Goal: Task Accomplishment & Management: Manage account settings

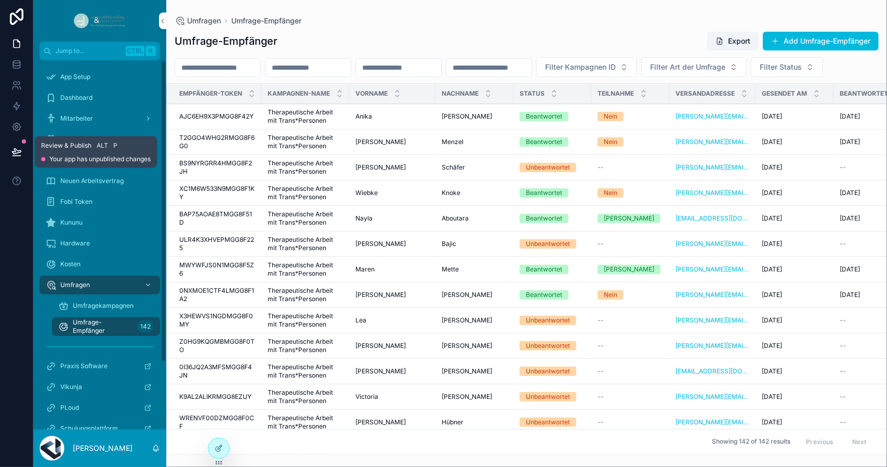
click at [20, 150] on icon at bounding box center [16, 152] width 10 height 10
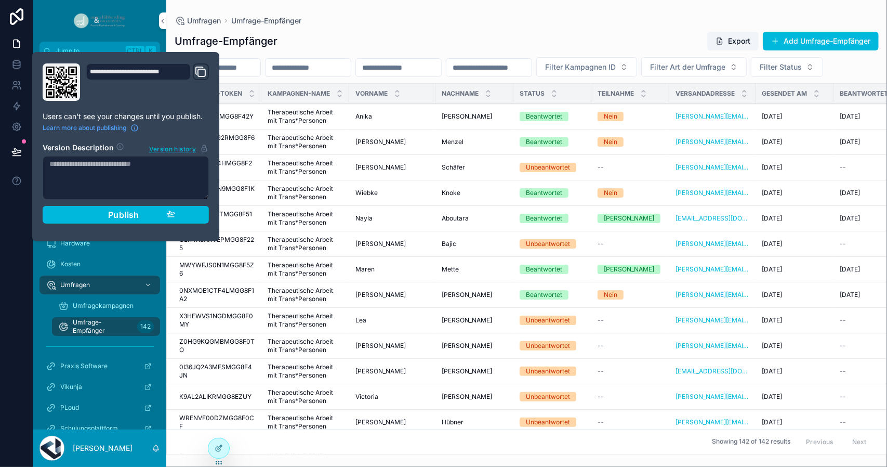
click at [90, 212] on div "Publish" at bounding box center [125, 214] width 99 height 10
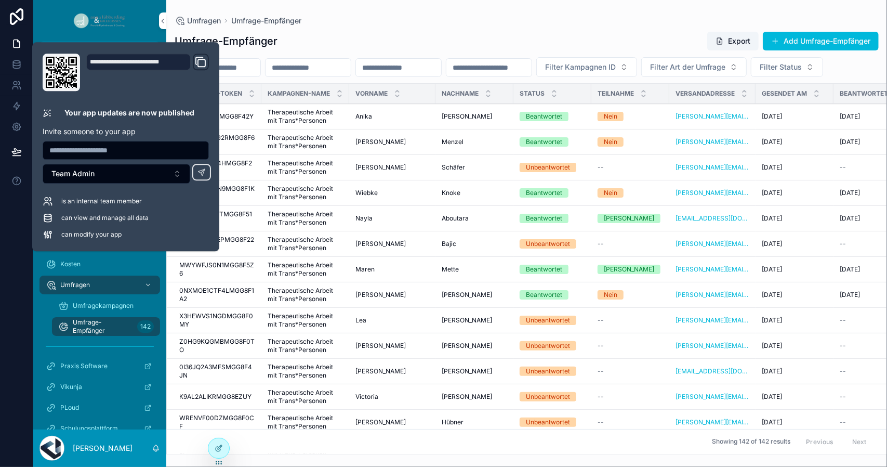
click at [394, 77] on div "Filter Kampagnen ID Filter Art der Umfrage Filter Status" at bounding box center [526, 67] width 721 height 20
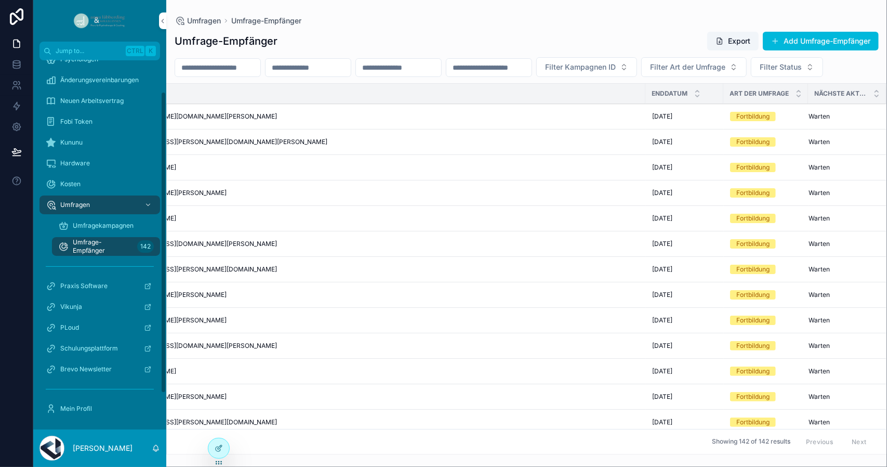
scroll to position [82, 0]
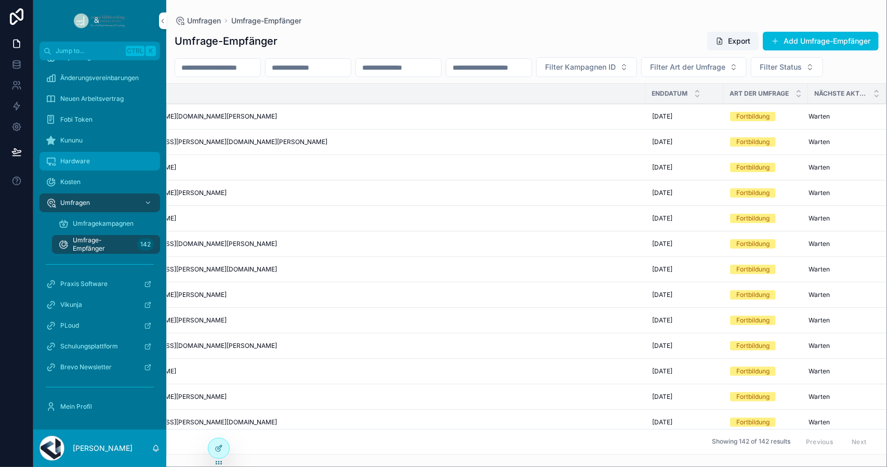
click at [85, 162] on span "Hardware" at bounding box center [75, 161] width 30 height 8
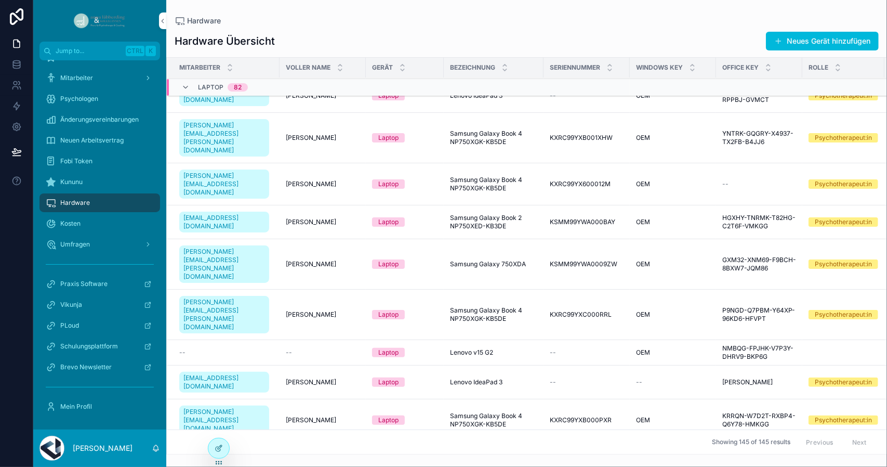
scroll to position [3021, 0]
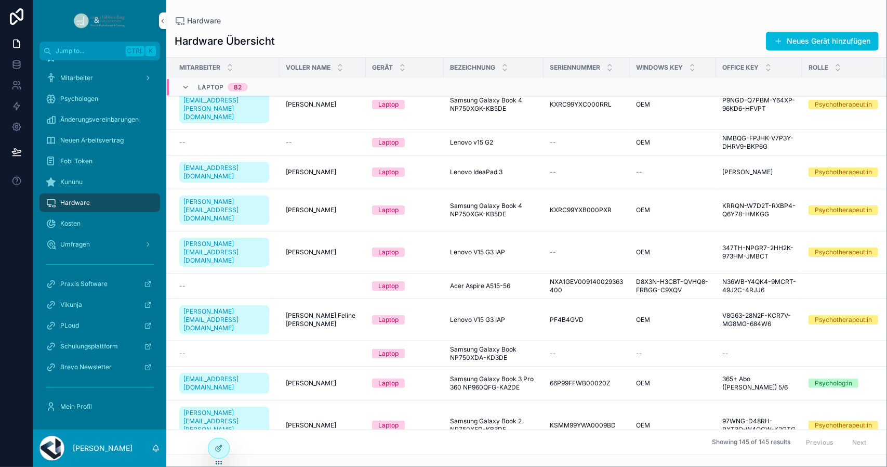
click at [206, 273] on td "--" at bounding box center [223, 285] width 113 height 25
click at [205, 282] on div "--" at bounding box center [226, 286] width 94 height 8
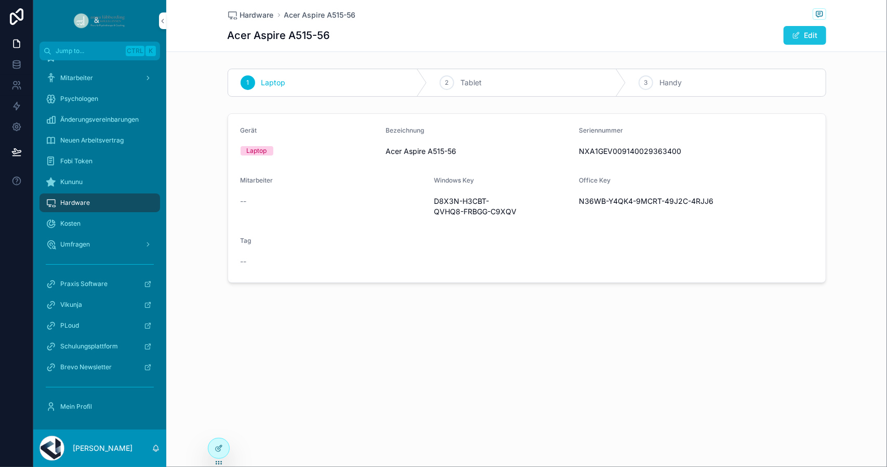
click at [795, 35] on span "scrollable content" at bounding box center [796, 35] width 8 height 8
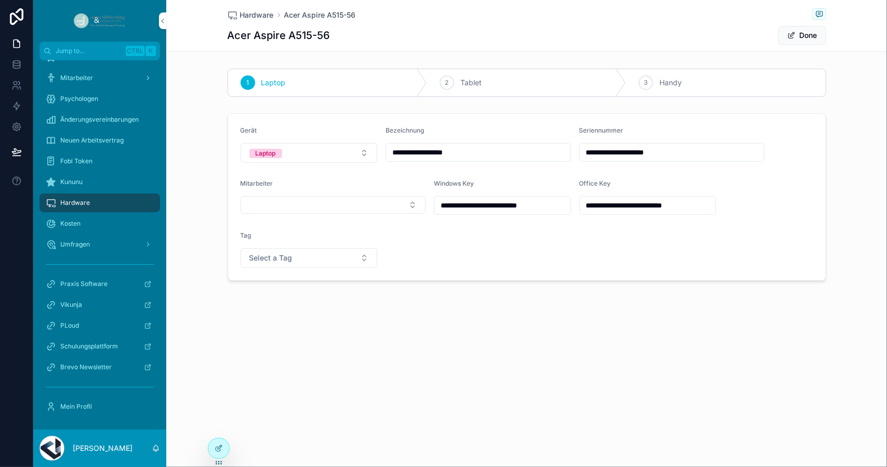
click at [216, 460] on icon at bounding box center [219, 463] width 8 height 8
click at [219, 444] on icon at bounding box center [219, 448] width 8 height 8
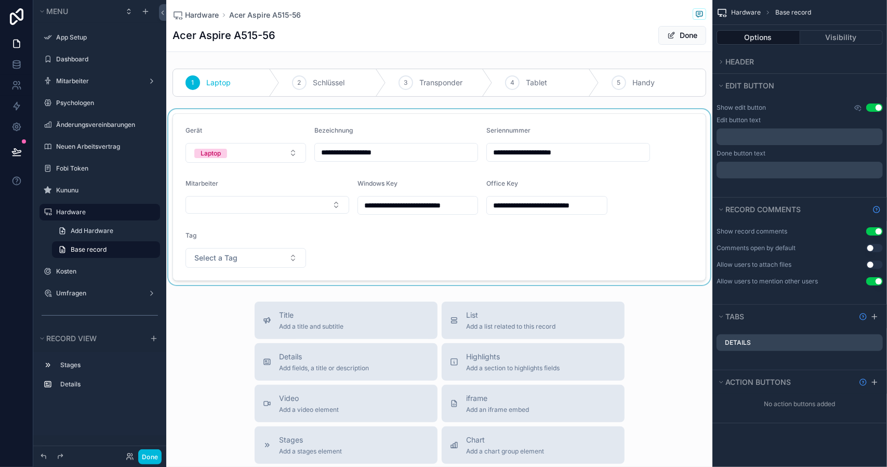
click at [313, 233] on div "scrollable content" at bounding box center [439, 197] width 546 height 176
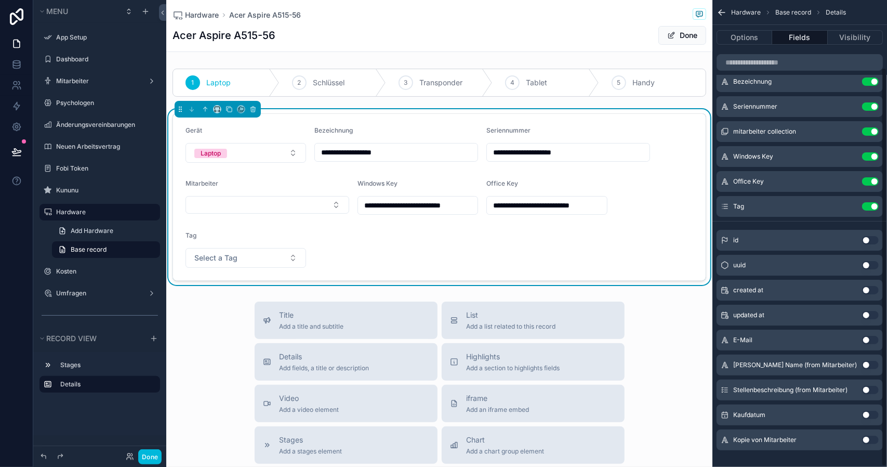
scroll to position [79, 0]
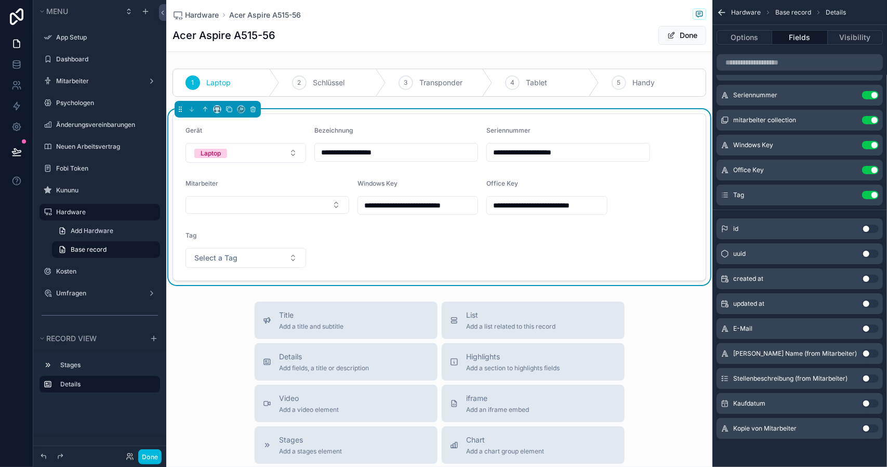
click at [872, 350] on button "Use setting" at bounding box center [870, 353] width 17 height 8
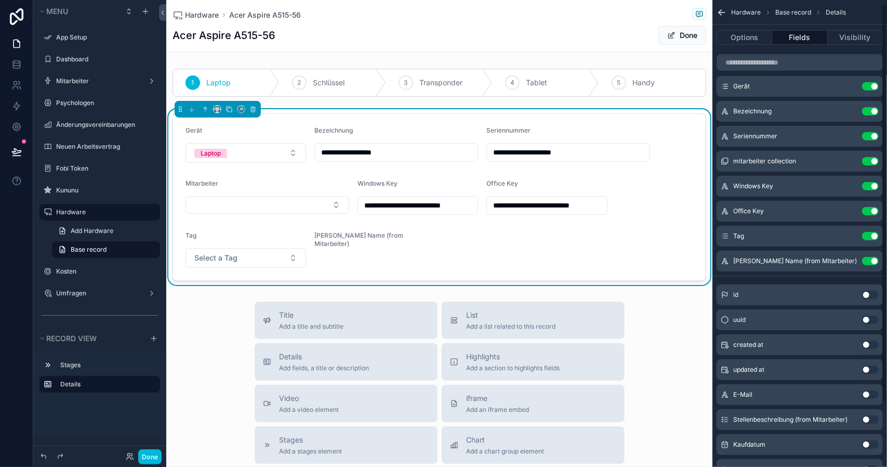
scroll to position [0, 0]
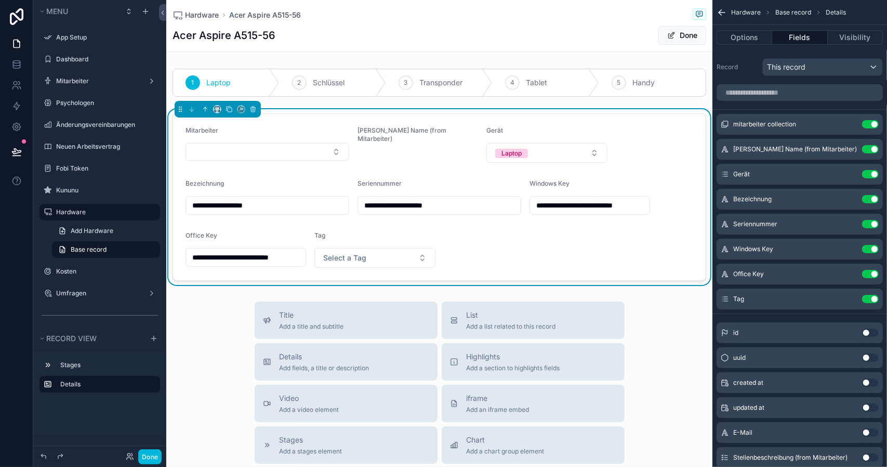
click at [0, 0] on icon "scrollable content" at bounding box center [0, 0] width 0 height 0
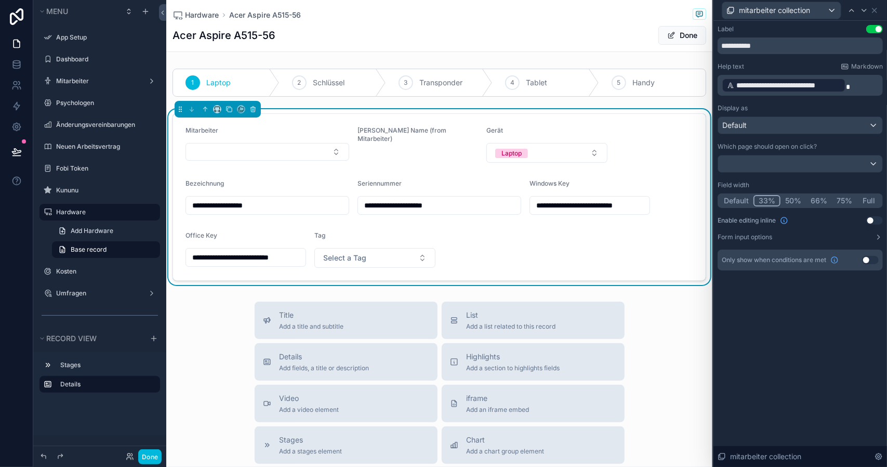
click at [790, 193] on div "Default 33% 50% 66% 75% Full" at bounding box center [800, 200] width 165 height 15
click at [795, 198] on button "50%" at bounding box center [793, 200] width 25 height 11
click at [791, 123] on div "Default" at bounding box center [800, 125] width 164 height 17
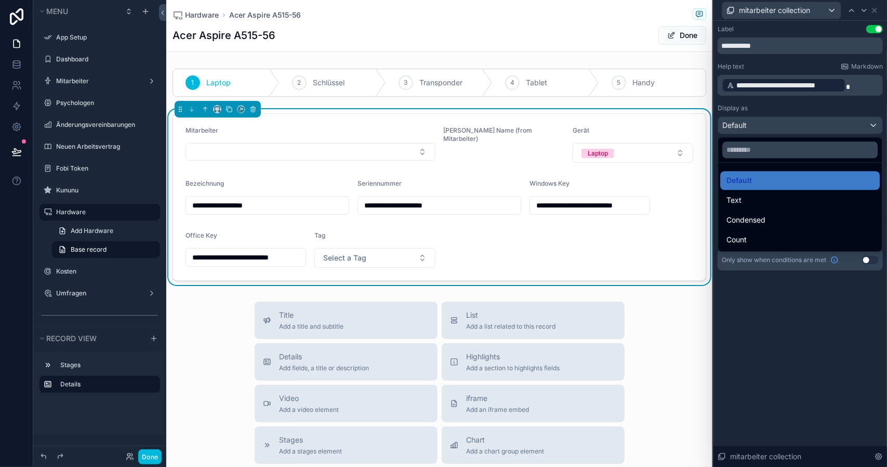
click at [791, 125] on div at bounding box center [801, 233] width 174 height 467
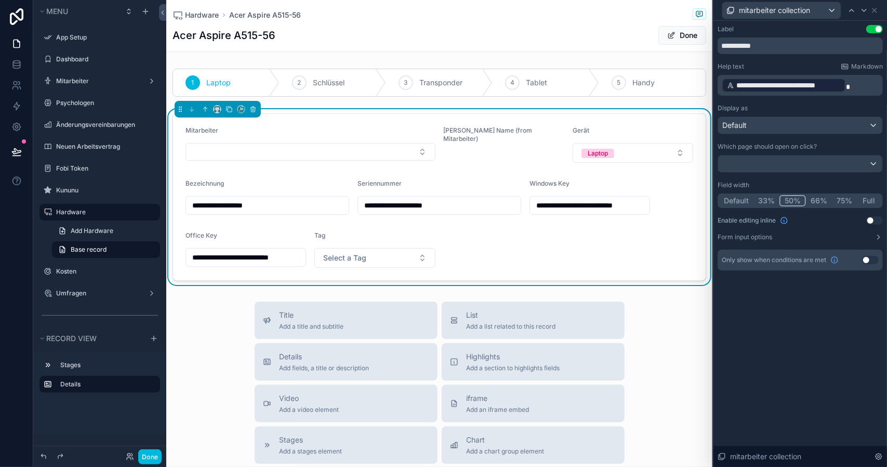
click at [866, 82] on p "**********" at bounding box center [801, 85] width 159 height 17
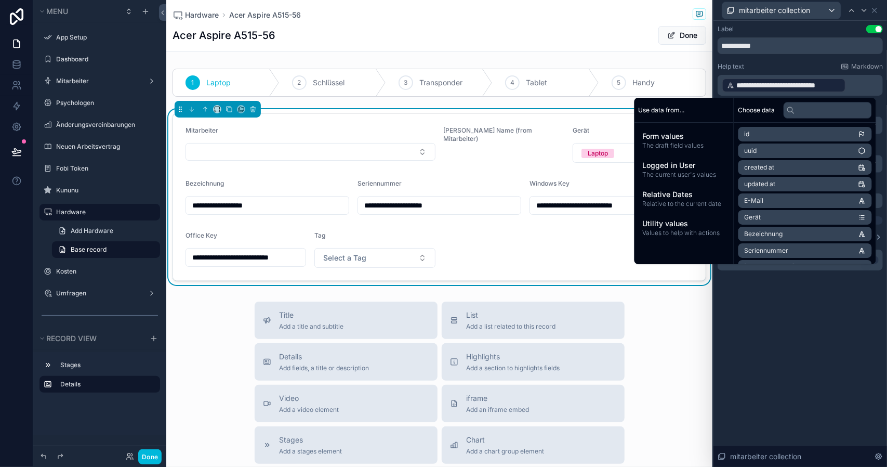
click at [804, 343] on div "**********" at bounding box center [801, 244] width 174 height 446
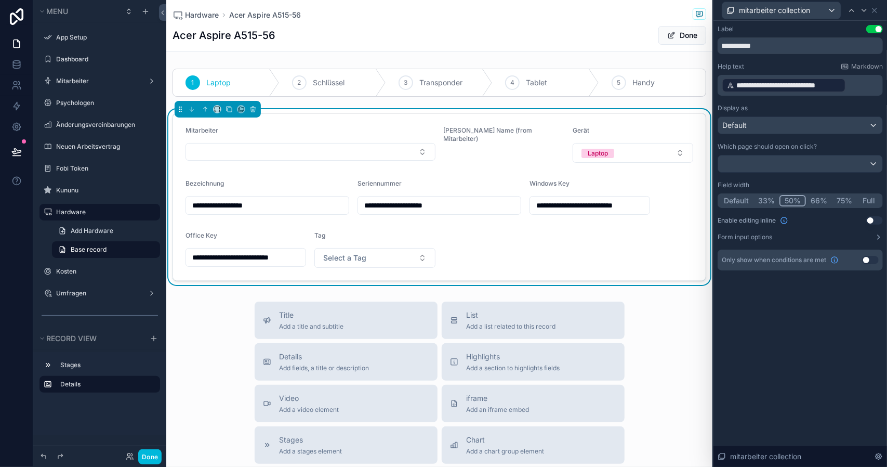
click at [461, 151] on div "scrollable content" at bounding box center [504, 154] width 121 height 6
click at [867, 7] on icon at bounding box center [864, 10] width 8 height 8
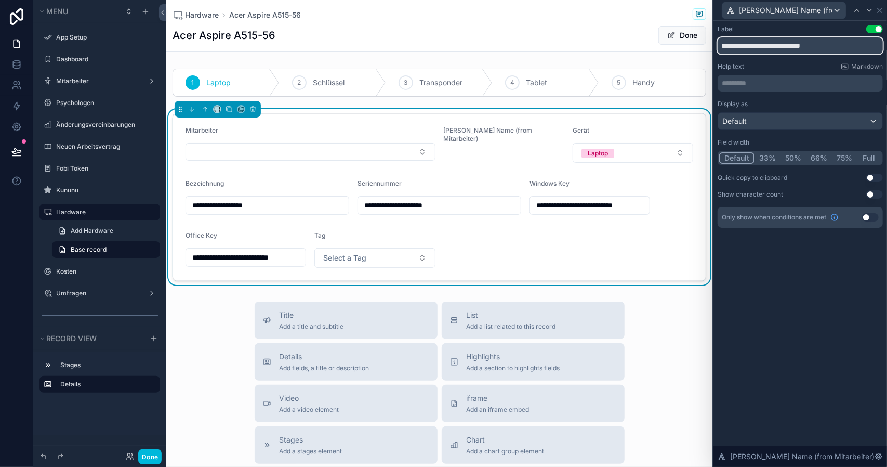
drag, startPoint x: 763, startPoint y: 49, endPoint x: 850, endPoint y: 42, distance: 88.2
click at [848, 40] on input "**********" at bounding box center [800, 45] width 165 height 17
type input "**********"
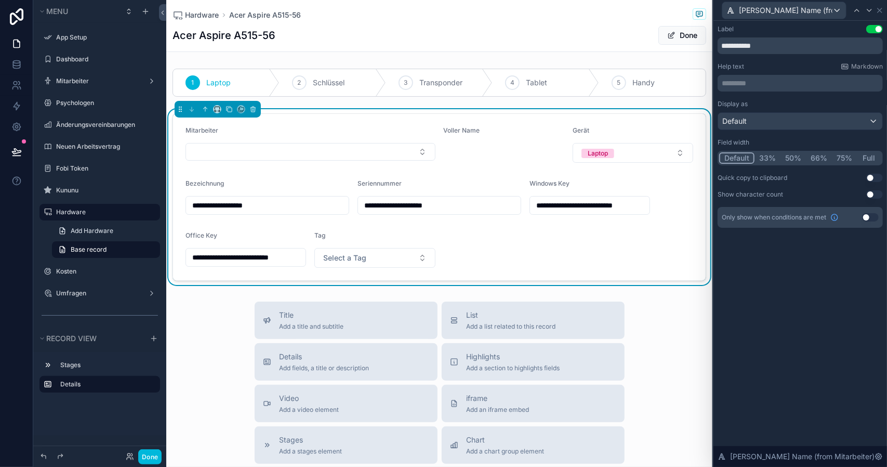
click at [793, 156] on button "50%" at bounding box center [793, 157] width 25 height 11
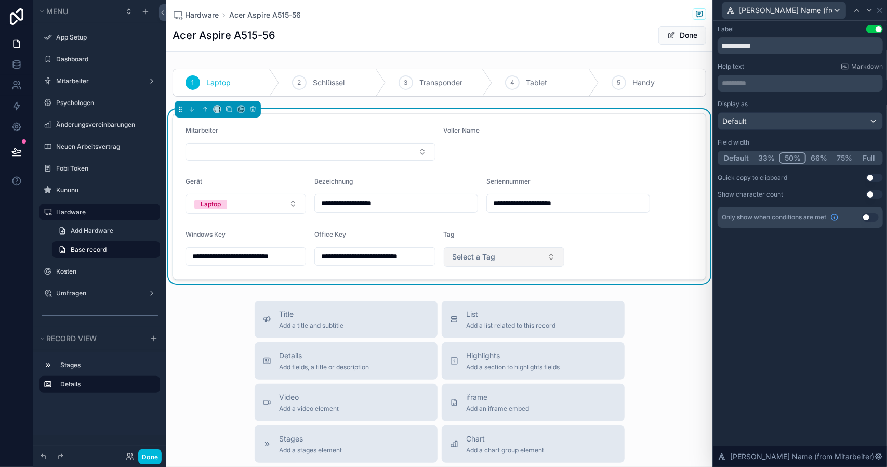
click at [492, 255] on button "Select a Tag" at bounding box center [504, 257] width 121 height 20
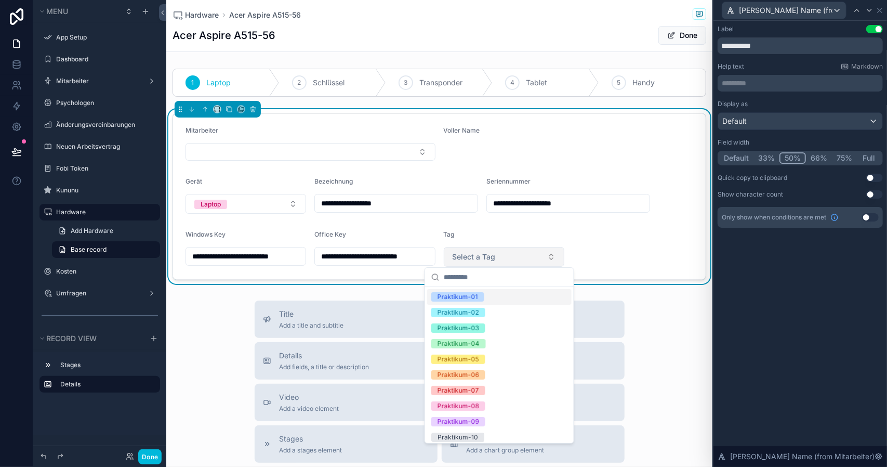
click at [492, 255] on button "Select a Tag" at bounding box center [504, 257] width 121 height 20
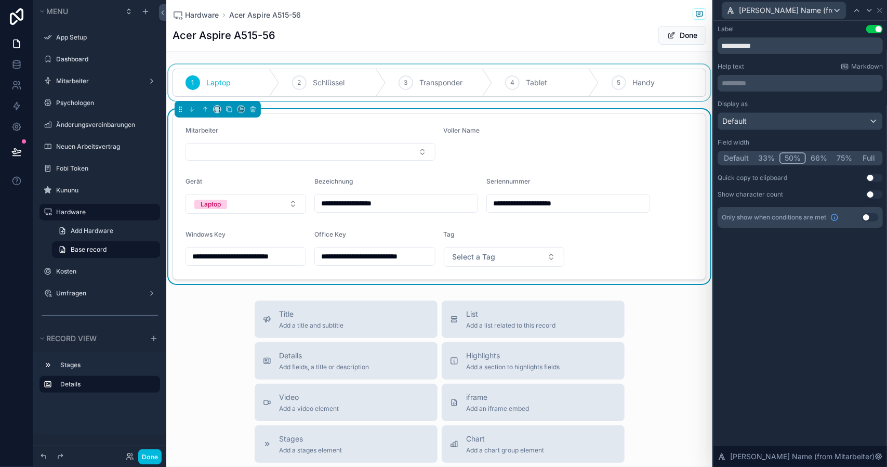
click at [377, 81] on div "scrollable content" at bounding box center [439, 82] width 546 height 36
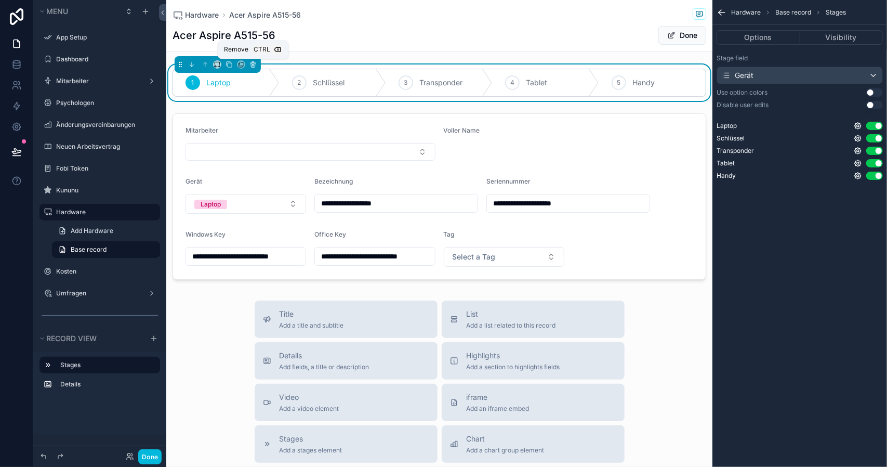
click at [254, 67] on icon "scrollable content" at bounding box center [253, 65] width 4 height 4
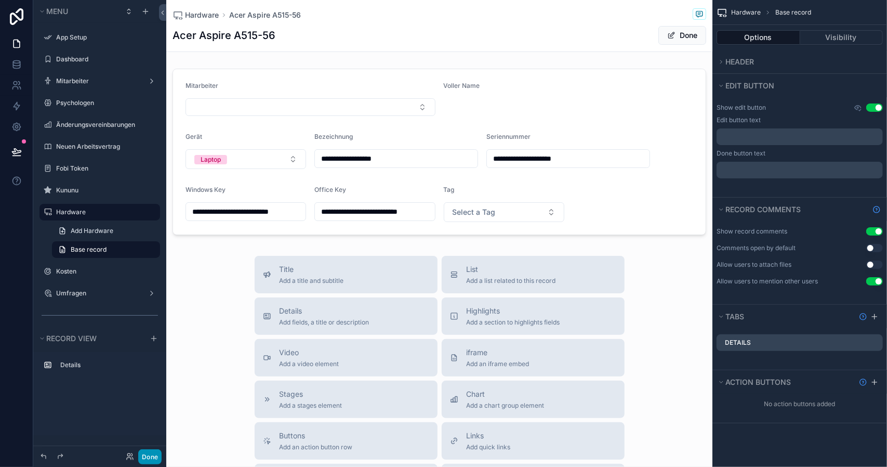
click at [156, 457] on button "Done" at bounding box center [149, 456] width 23 height 15
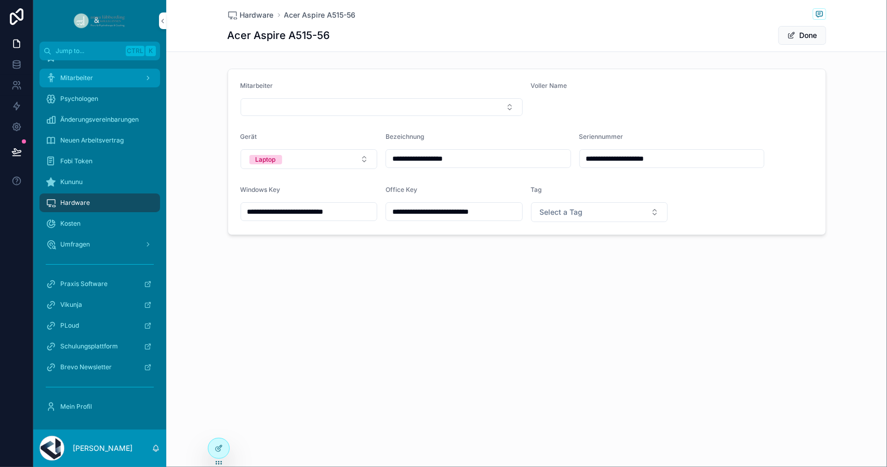
click at [91, 83] on div "Mitarbeiter" at bounding box center [100, 78] width 108 height 17
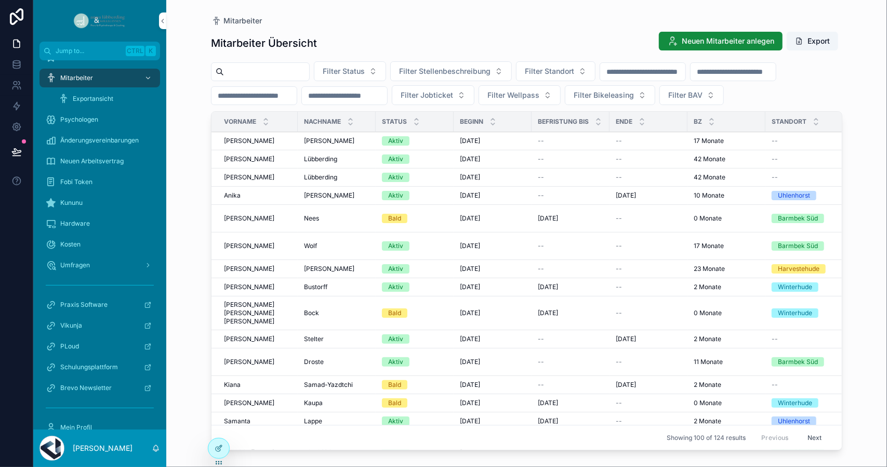
click at [323, 214] on div "[PERSON_NAME] [PERSON_NAME]" at bounding box center [337, 218] width 66 height 8
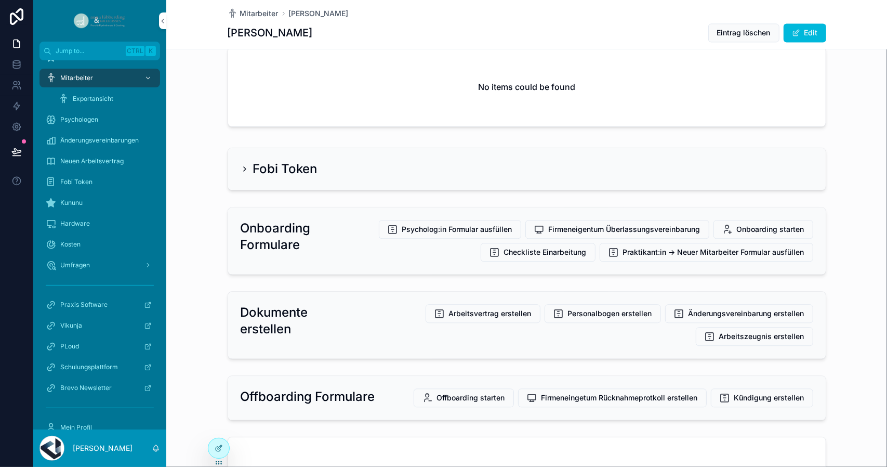
scroll to position [1612, 0]
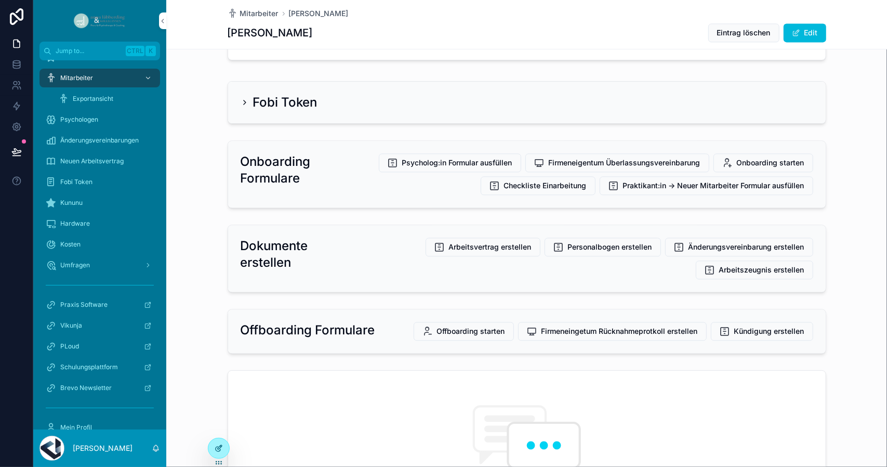
click at [224, 452] on div at bounding box center [218, 448] width 21 height 20
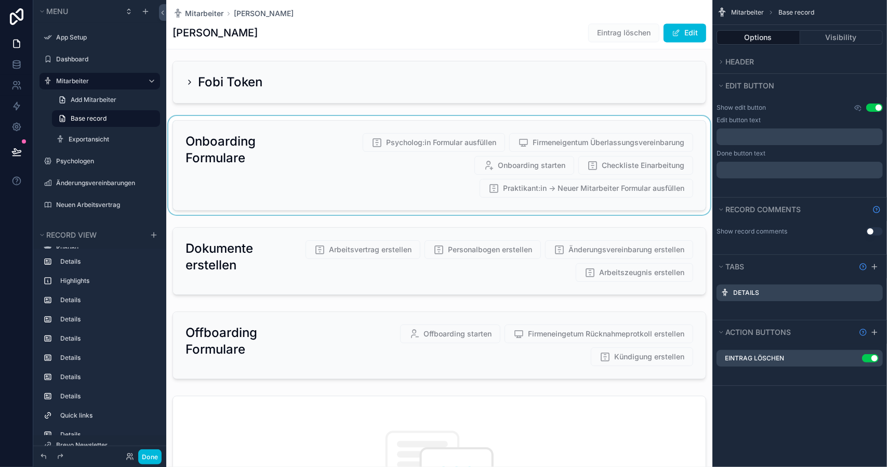
click at [608, 138] on div "scrollable content" at bounding box center [439, 165] width 546 height 99
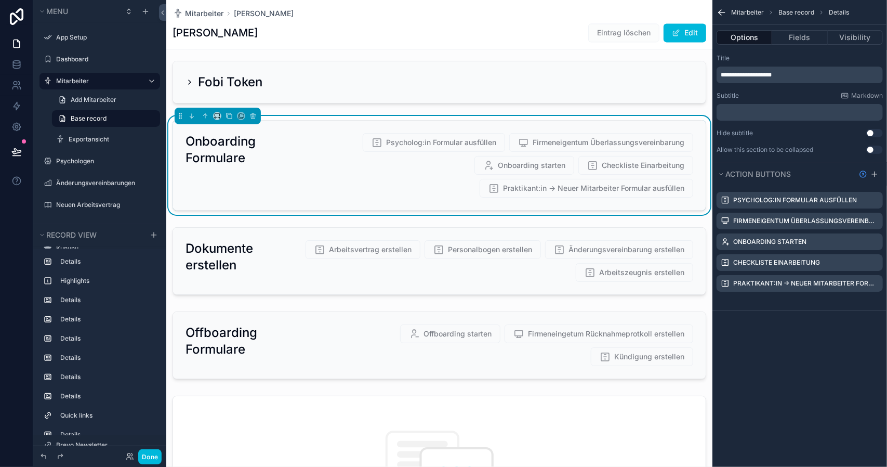
click at [0, 0] on icon "scrollable content" at bounding box center [0, 0] width 0 height 0
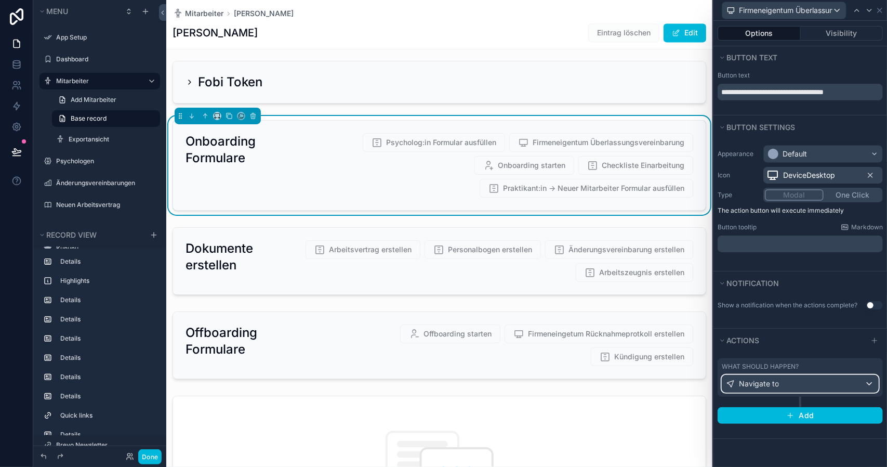
click at [787, 377] on div "Navigate to" at bounding box center [801, 383] width 156 height 17
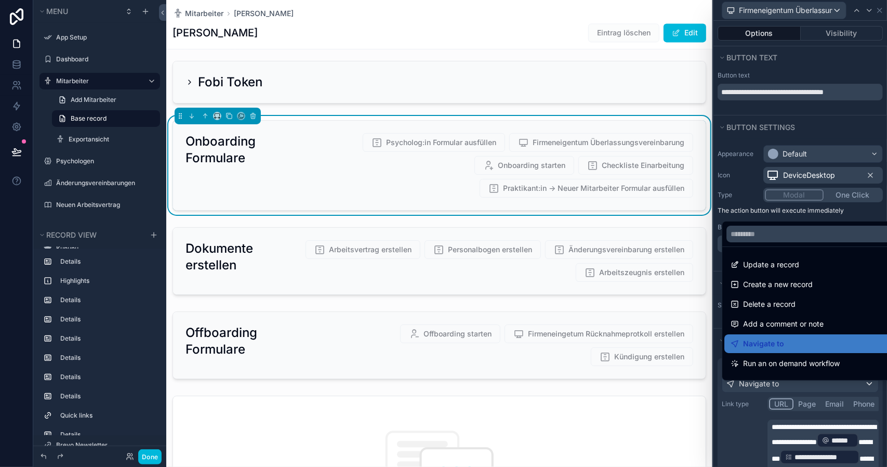
click at [802, 434] on div at bounding box center [801, 233] width 174 height 467
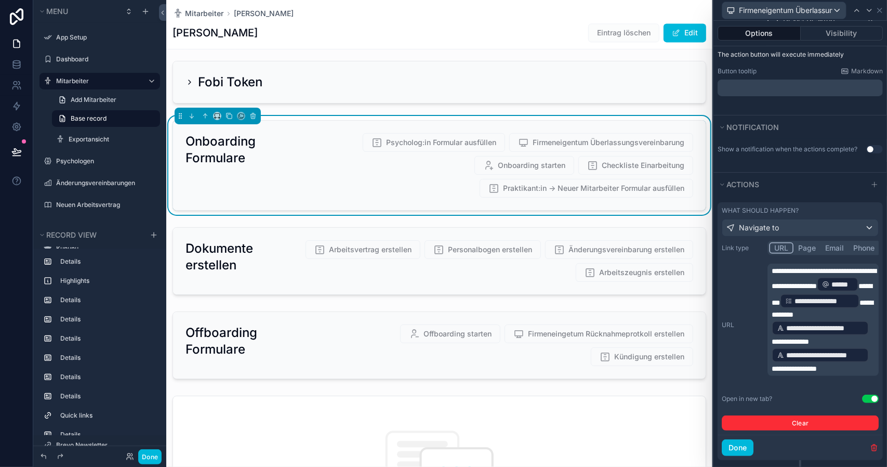
scroll to position [195, 0]
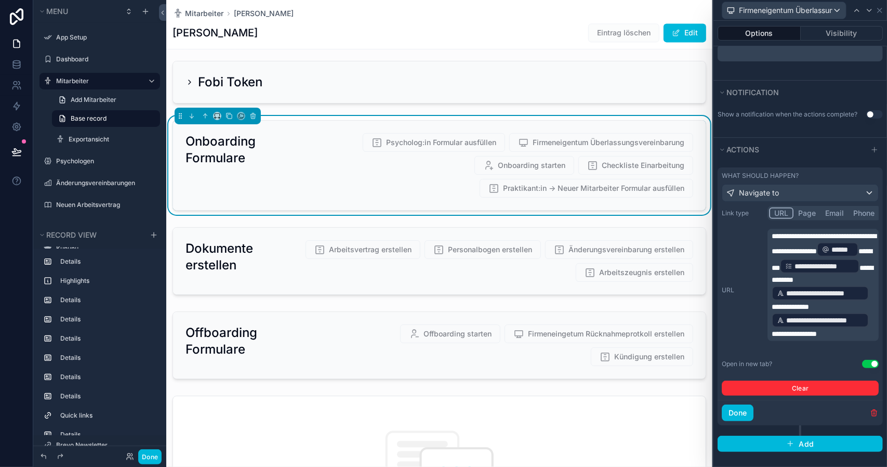
click at [835, 325] on span "**********" at bounding box center [825, 320] width 77 height 10
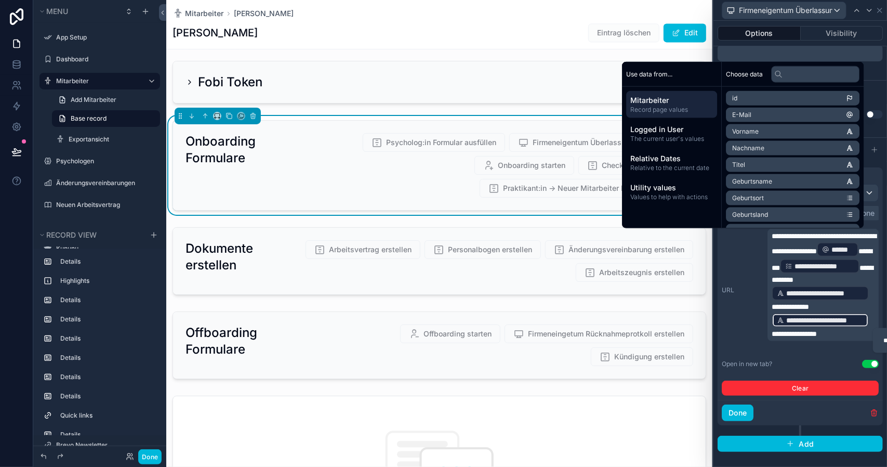
click at [846, 339] on p "**********" at bounding box center [824, 285] width 105 height 108
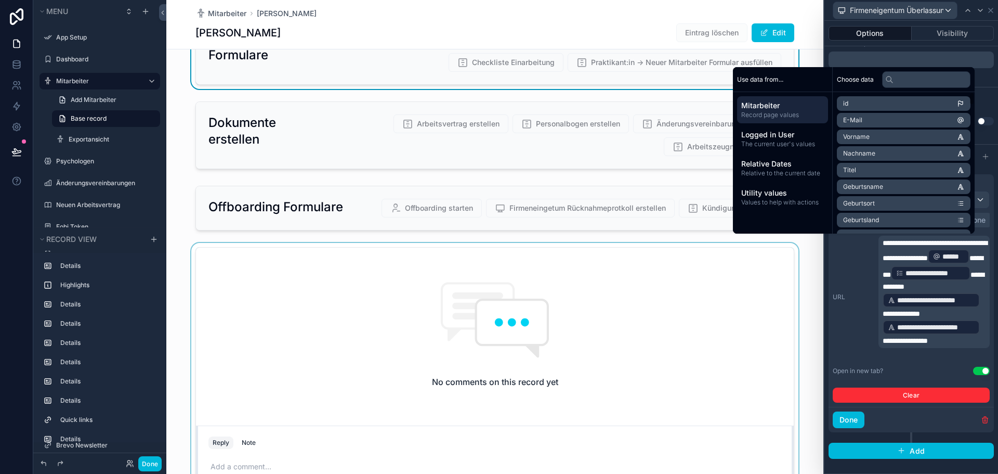
scroll to position [1767, 0]
